Goal: Transaction & Acquisition: Obtain resource

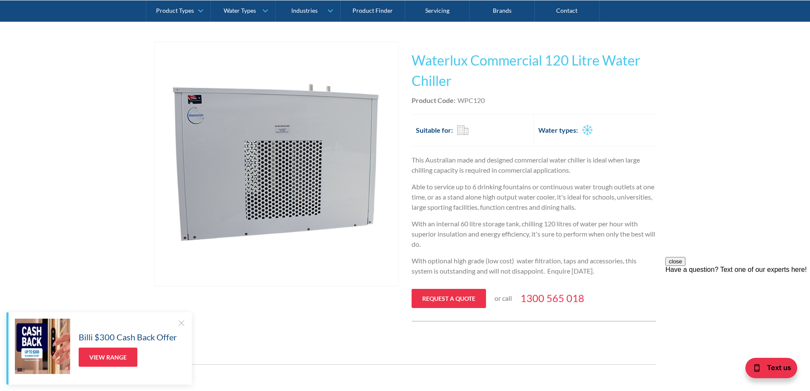
scroll to position [170, 0]
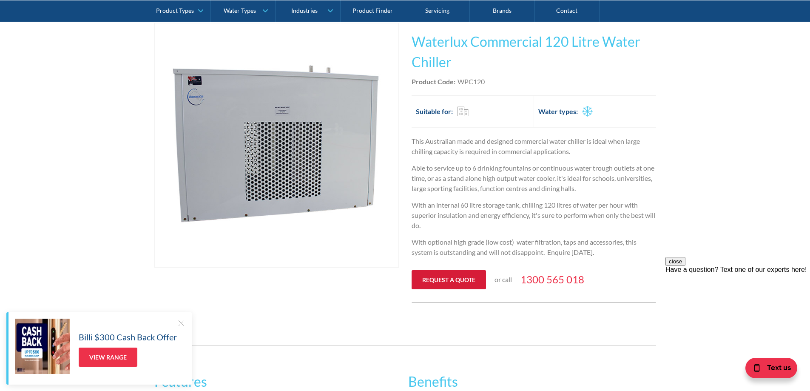
click at [438, 279] on link "Request a quote" at bounding box center [449, 279] width 74 height 19
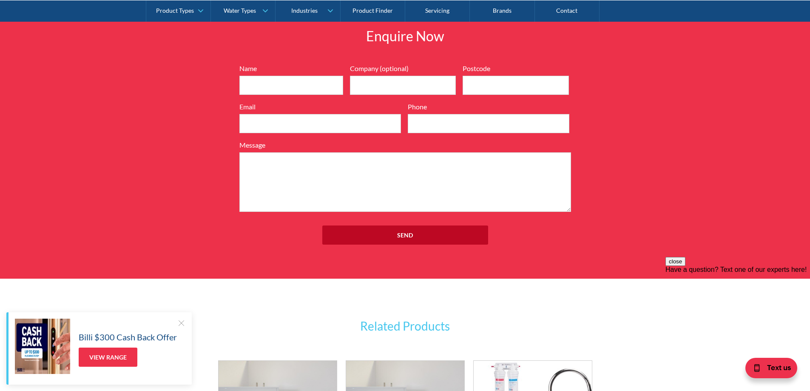
scroll to position [921, 0]
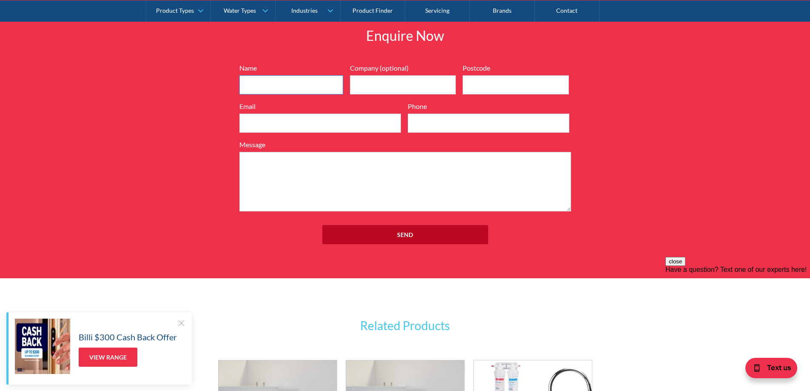
click at [306, 80] on input "Name" at bounding box center [291, 84] width 104 height 19
type input "[PERSON_NAME]"
type input "Airtec Pty Ltd"
type input "4820"
type input "[EMAIL_ADDRESS][DOMAIN_NAME]"
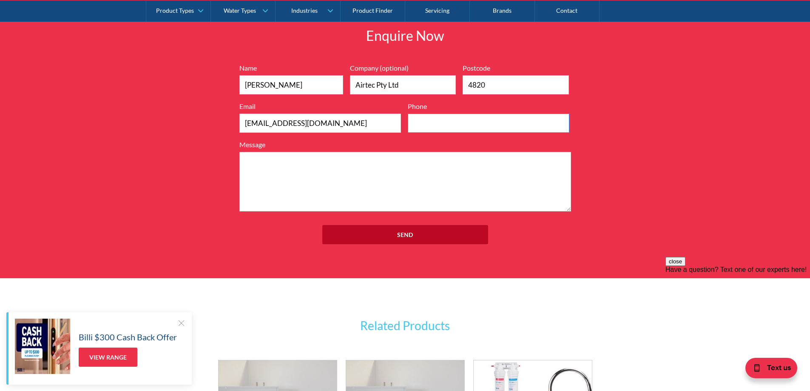
type input "47877733"
click at [319, 178] on textarea "Message" at bounding box center [405, 182] width 332 height 60
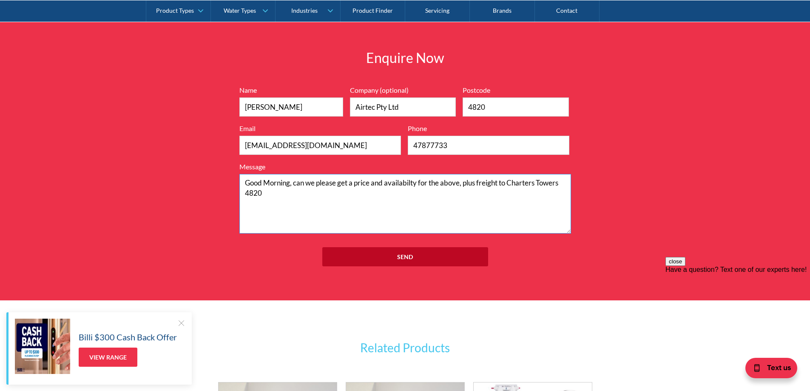
scroll to position [878, 0]
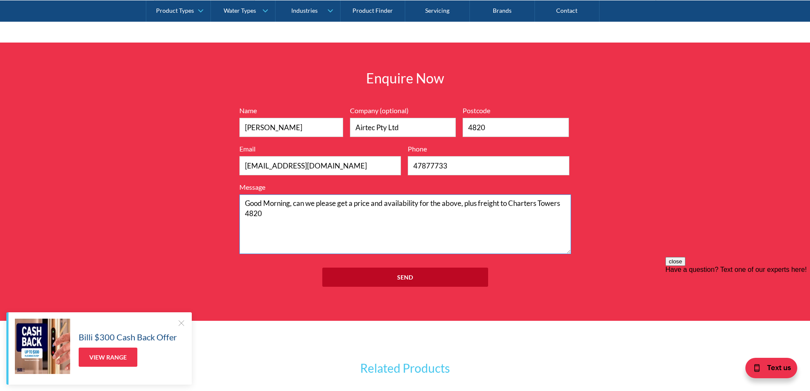
click at [386, 205] on textarea "Good Morning, can we please get a price and availability for the above, plus fr…" at bounding box center [405, 224] width 332 height 60
click at [355, 204] on textarea "Good Morning, can we please get a price,availability for the above, plus freigh…" at bounding box center [405, 224] width 332 height 60
click at [411, 206] on textarea "Good Morning, can we please get a spec sheet, price,availability for the above,…" at bounding box center [405, 224] width 332 height 60
click at [398, 233] on textarea "Good Morning, can we please get a spec sheet, price and availability for the ab…" at bounding box center [405, 224] width 332 height 60
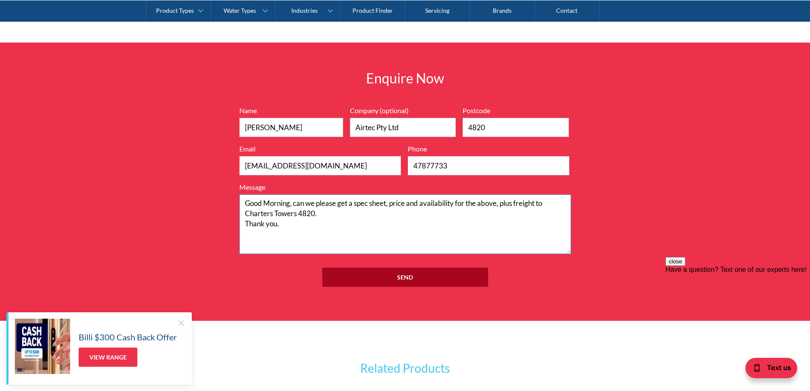
type textarea "Good Morning, can we please get a spec sheet, price and availability for the ab…"
click at [381, 274] on input "Send" at bounding box center [405, 277] width 166 height 19
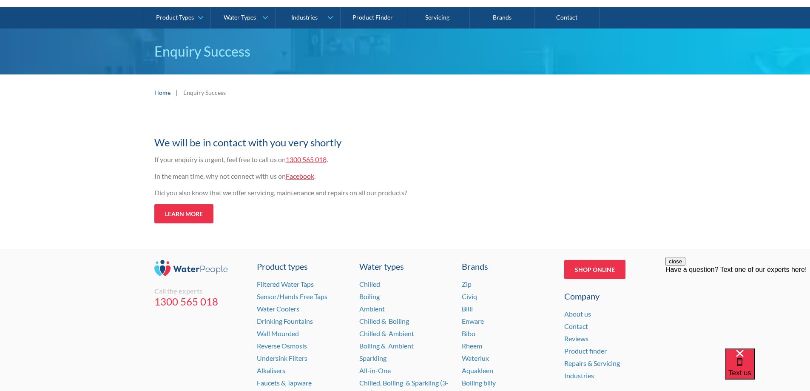
scroll to position [85, 0]
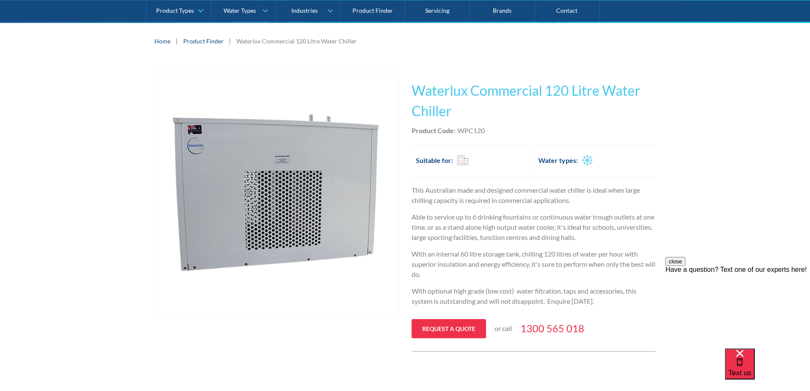
scroll to position [113, 0]
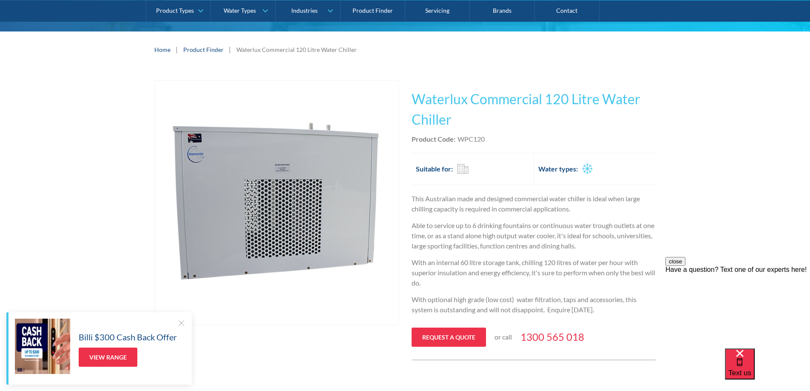
click at [180, 323] on div at bounding box center [181, 323] width 9 height 9
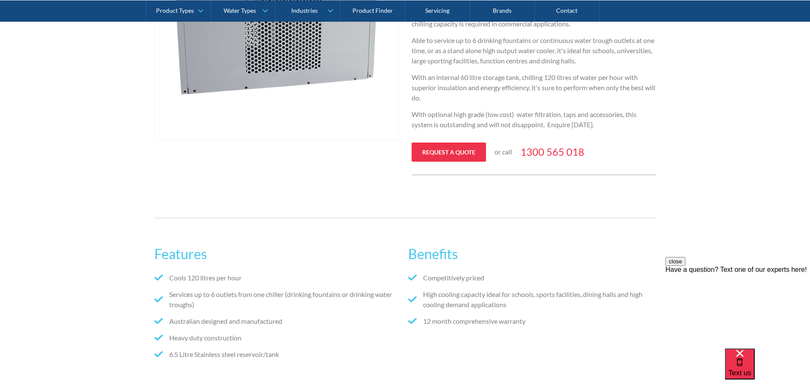
scroll to position [0, 0]
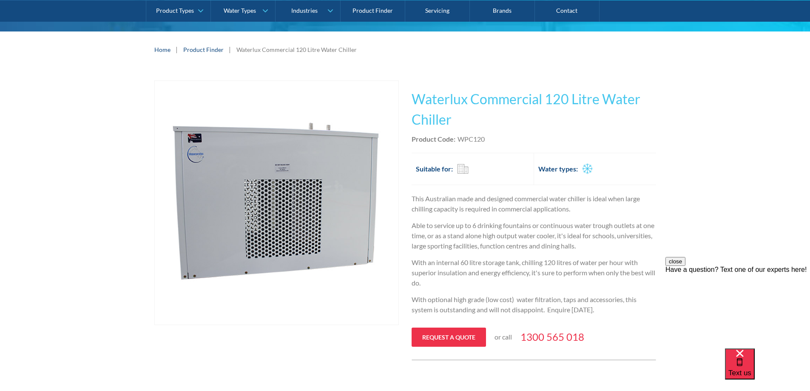
scroll to position [43, 0]
